Goal: Information Seeking & Learning: Check status

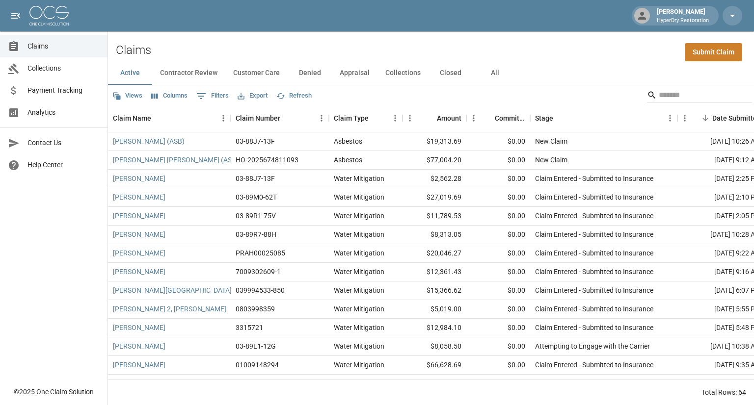
click at [655, 86] on div "Views Columns 0 Filters Export Refresh" at bounding box center [431, 95] width 646 height 20
click at [658, 92] on input "Search" at bounding box center [697, 95] width 78 height 16
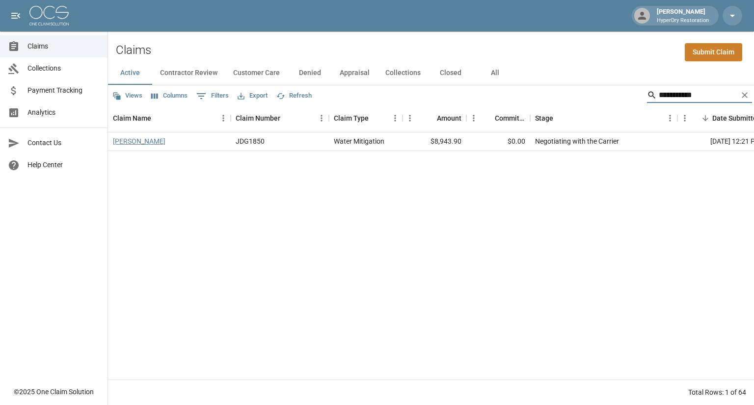
type input "**********"
click at [139, 139] on link "[PERSON_NAME]" at bounding box center [139, 141] width 52 height 10
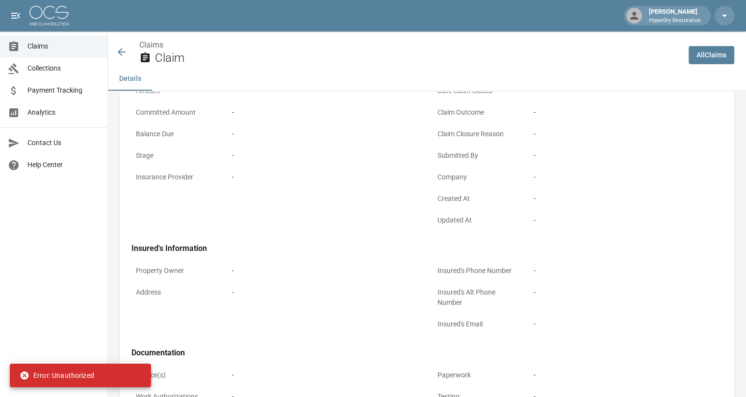
scroll to position [139, 0]
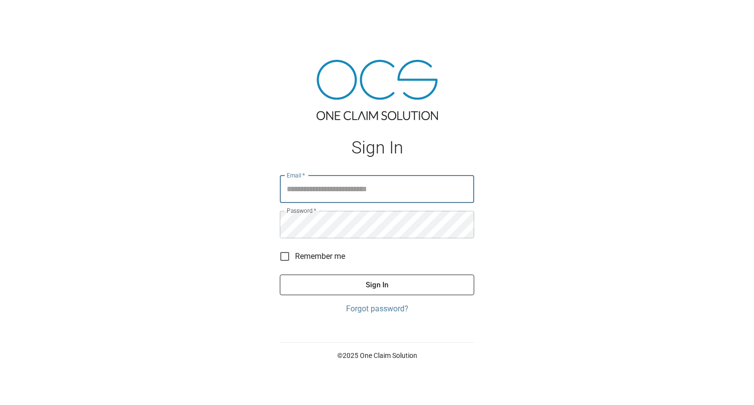
click at [336, 195] on input "Email   *" at bounding box center [377, 189] width 194 height 27
type input "**********"
click at [383, 283] on button "Sign In" at bounding box center [377, 285] width 194 height 21
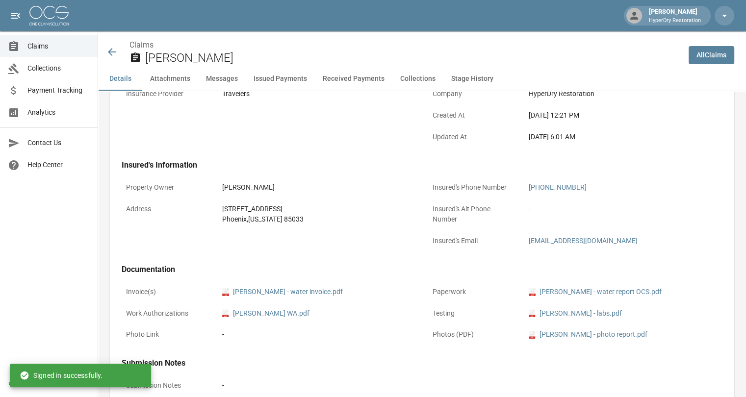
scroll to position [222, 0]
click at [350, 79] on button "Received Payments" at bounding box center [354, 79] width 78 height 24
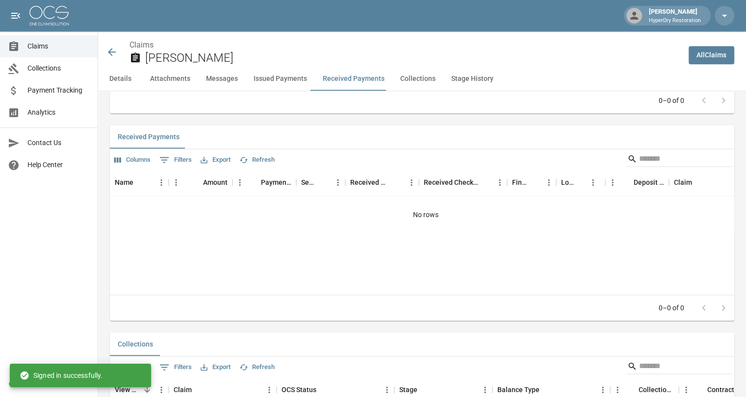
scroll to position [1291, 0]
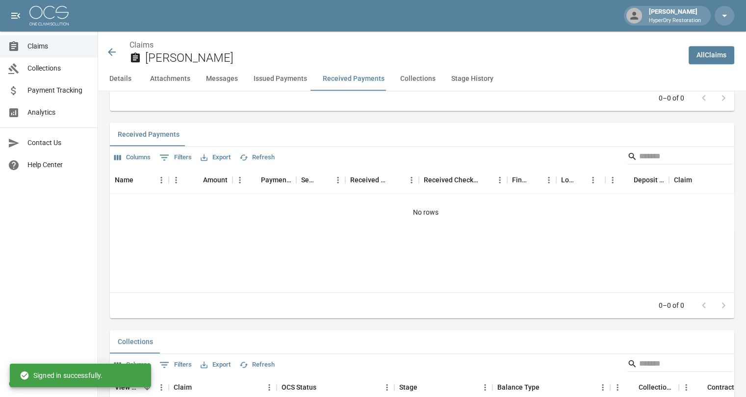
click at [277, 86] on button "Issued Payments" at bounding box center [280, 79] width 69 height 24
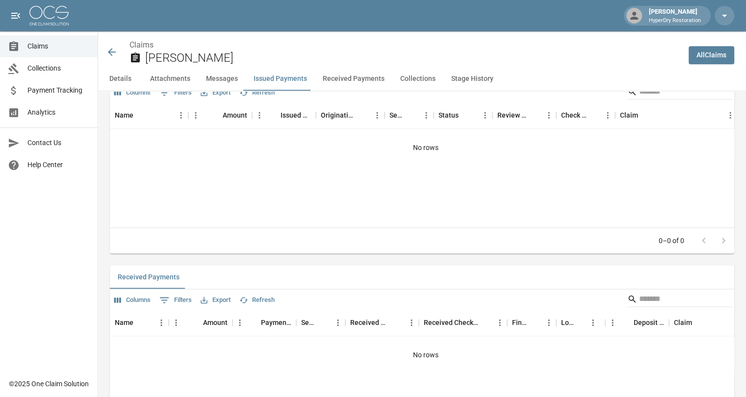
scroll to position [1085, 0]
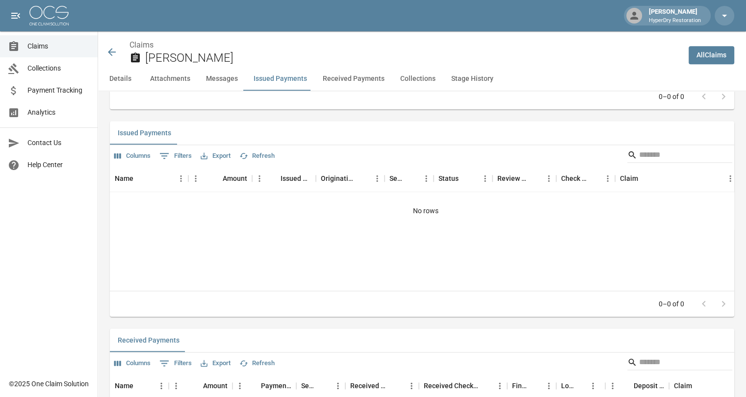
click at [110, 50] on icon at bounding box center [112, 52] width 8 height 8
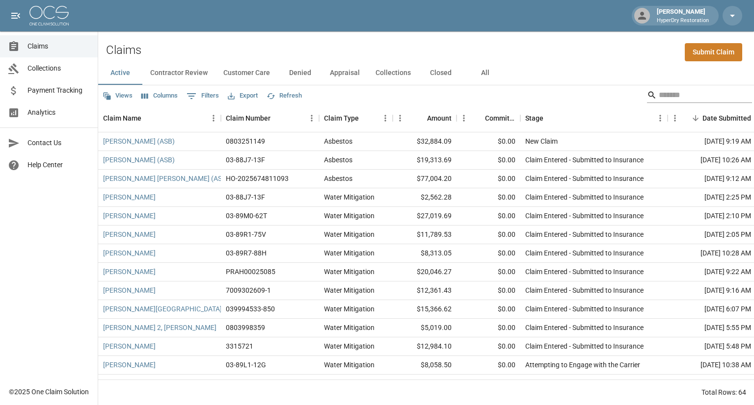
click at [675, 94] on input "Search" at bounding box center [697, 95] width 78 height 16
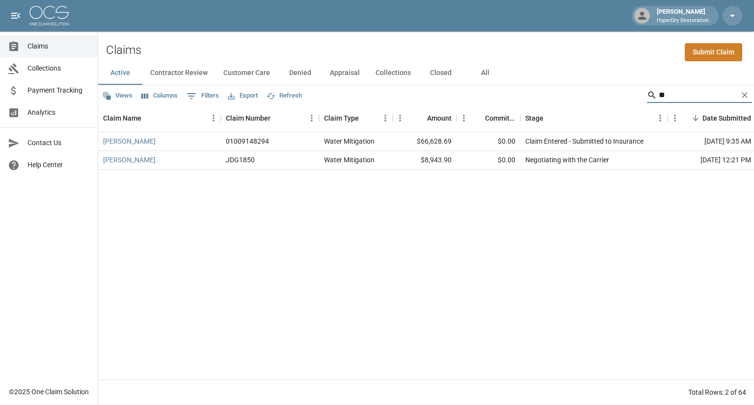
type input "*"
